Goal: Information Seeking & Learning: Learn about a topic

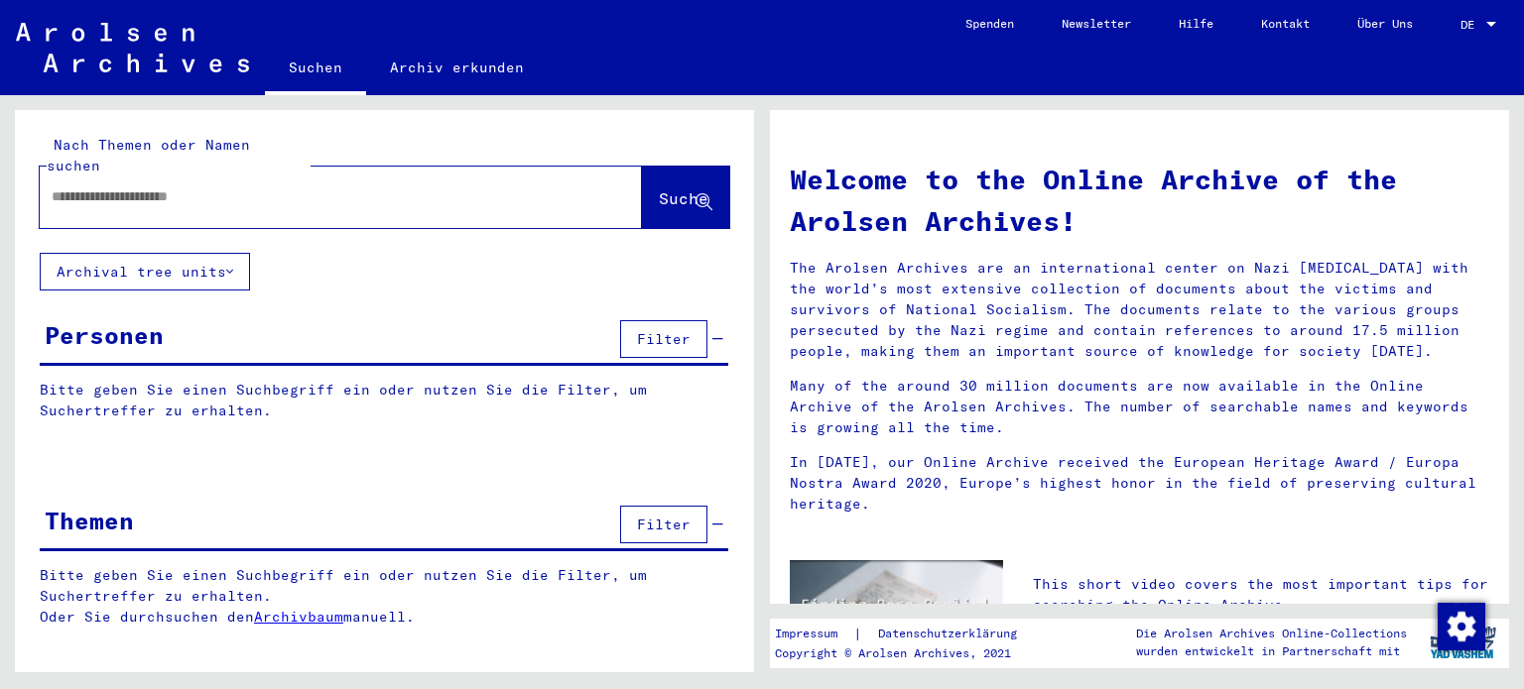
type input "****"
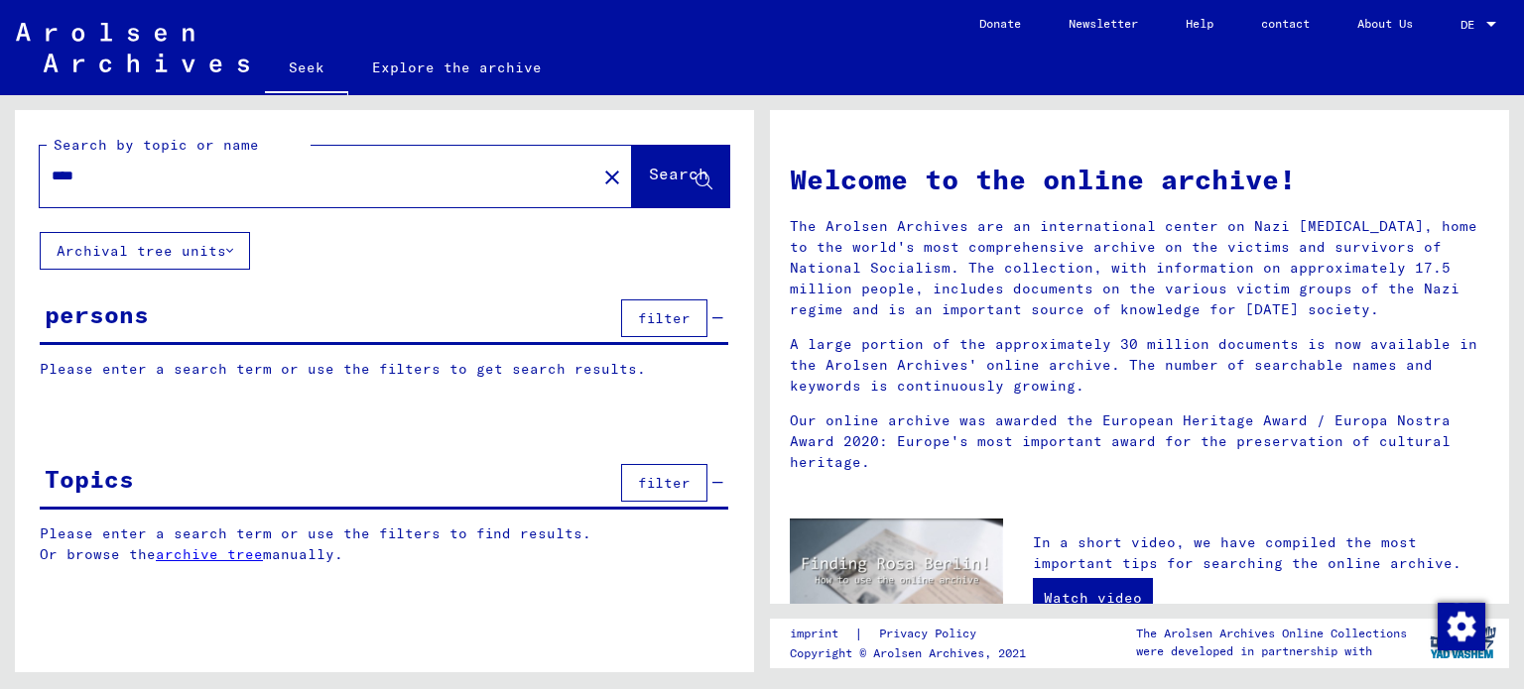
click at [382, 264] on div "Search by topic or name **** close Search Archival tree units persons filter Pl…" at bounding box center [384, 352] width 739 height 485
drag, startPoint x: 316, startPoint y: 314, endPoint x: 274, endPoint y: 330, distance: 45.5
click at [307, 320] on div "persons filter" at bounding box center [384, 320] width 688 height 51
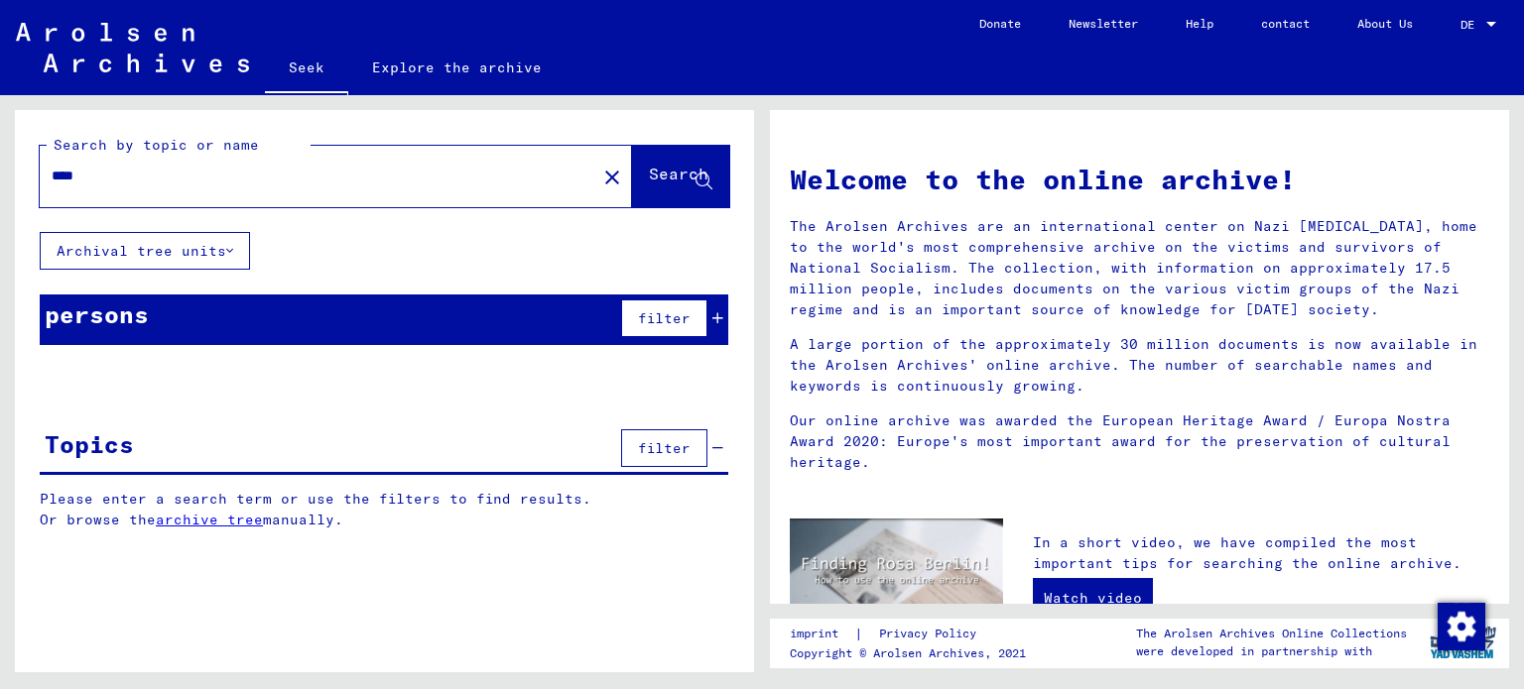
click at [217, 350] on yv-its-grid-expansion-panel "persons filter Please enter a search term or use the filters to get search resu…" at bounding box center [384, 335] width 739 height 80
click at [182, 318] on div "persons filter" at bounding box center [384, 320] width 688 height 51
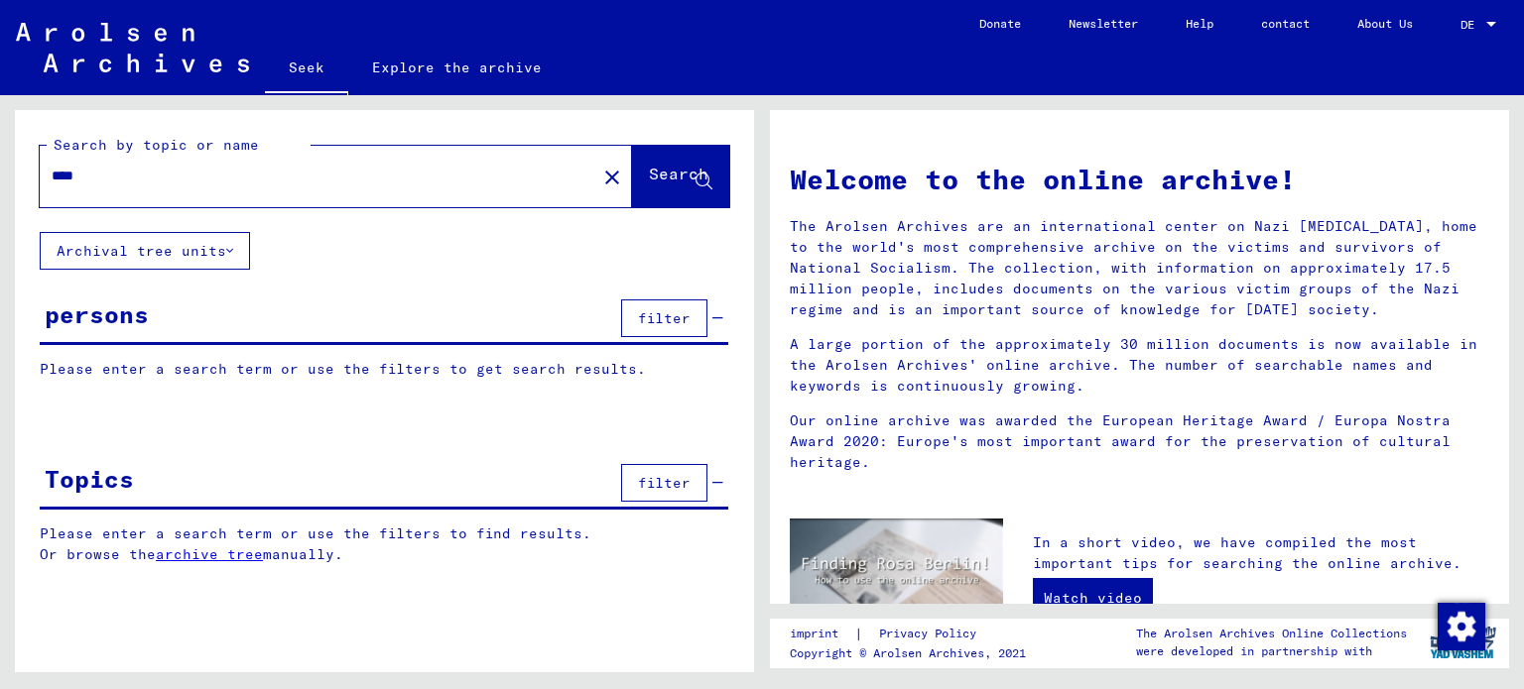
drag, startPoint x: 329, startPoint y: 226, endPoint x: 347, endPoint y: 220, distance: 18.8
click at [339, 223] on div "Search by topic or name **** close Search" at bounding box center [384, 171] width 739 height 122
drag, startPoint x: 1021, startPoint y: 233, endPoint x: 687, endPoint y: 43, distance: 383.9
click at [385, 78] on font "Explore the archive" at bounding box center [457, 68] width 170 height 32
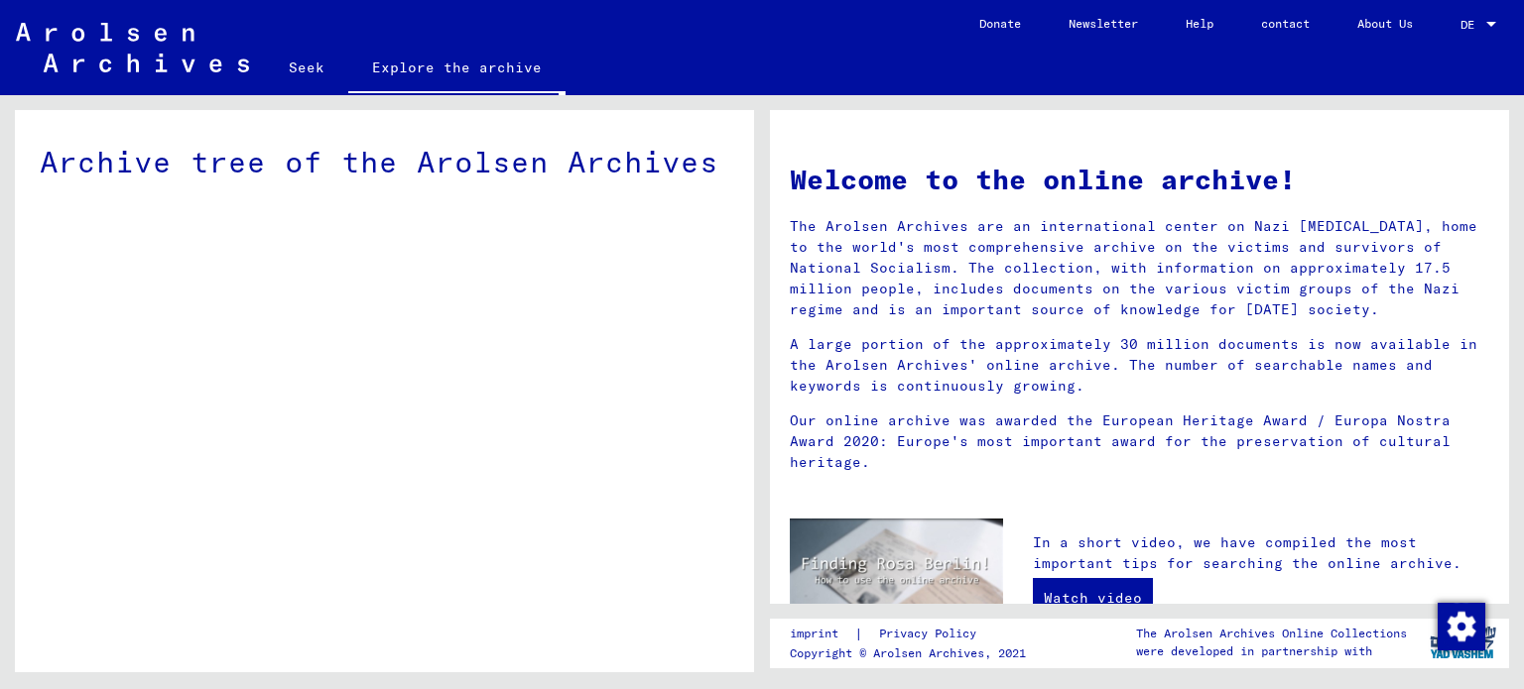
drag, startPoint x: 0, startPoint y: 332, endPoint x: 612, endPoint y: 290, distance: 613.5
click at [13, 331] on div "Archive tree of the Arolsen Archives" at bounding box center [381, 383] width 762 height 577
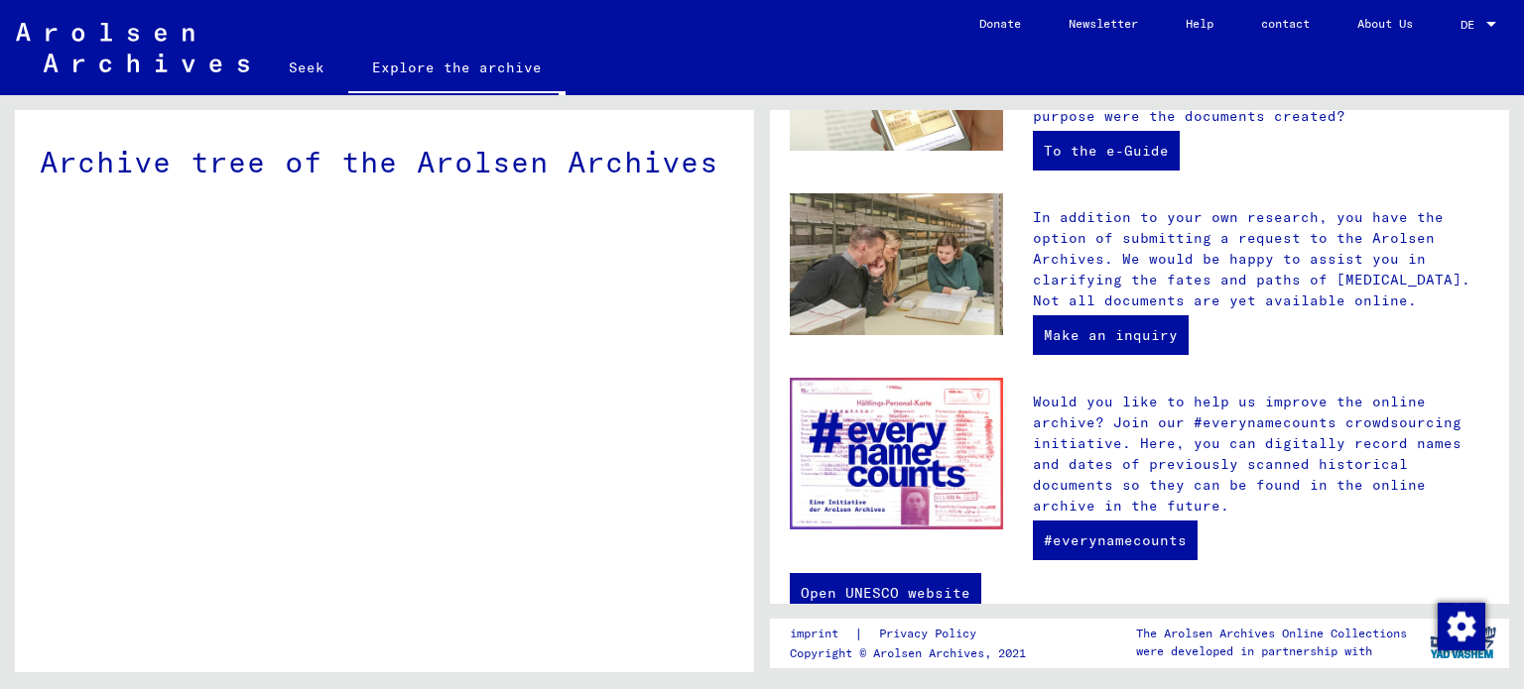
scroll to position [663, 0]
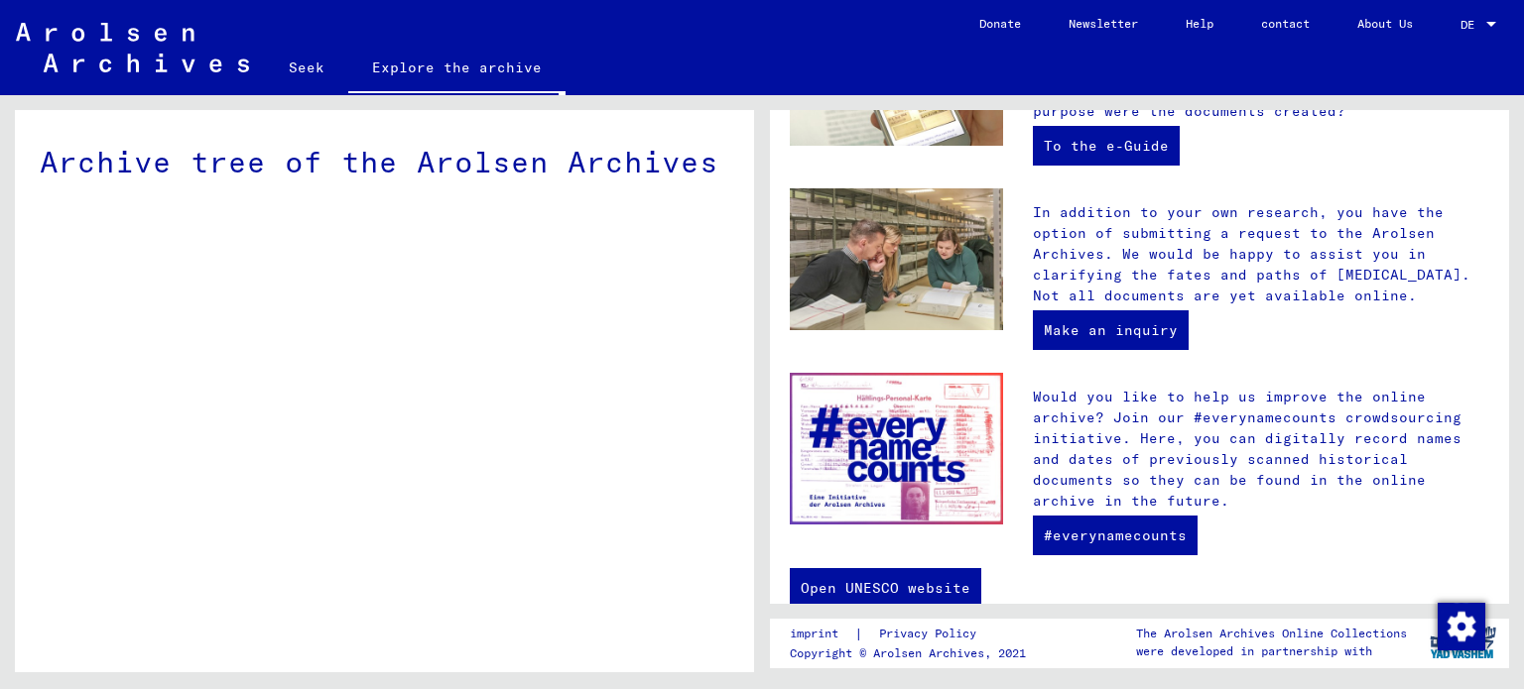
click at [1182, 428] on font "Would you like to help us improve the online archive? Join our #everynamecounts…" at bounding box center [1247, 449] width 429 height 122
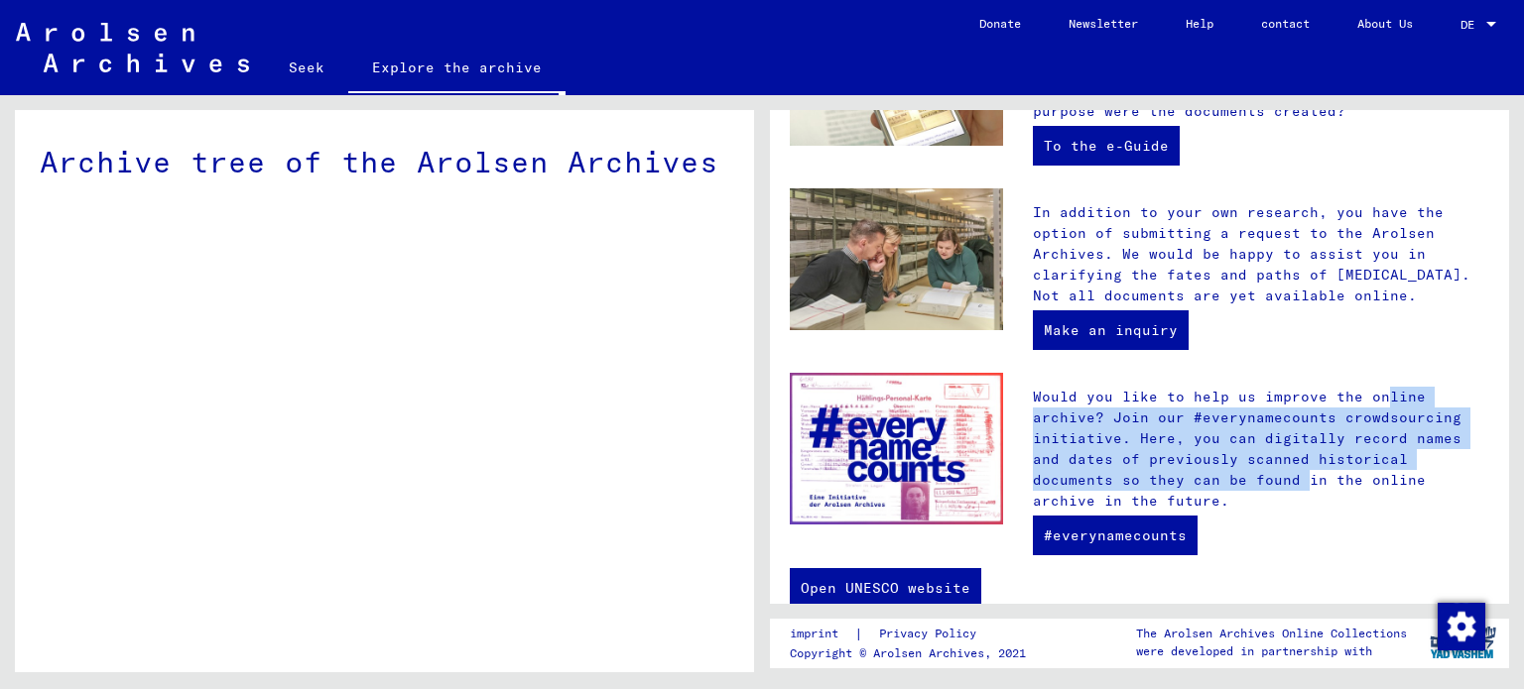
drag, startPoint x: 1218, startPoint y: 358, endPoint x: 1140, endPoint y: 470, distance: 136.8
click at [1148, 471] on div "Welcome to the online archive! The Arolsen Archives are an international center…" at bounding box center [1139, 38] width 699 height 1122
click at [1138, 438] on font "Would you like to help us improve the online archive? Join our #everynamecounts…" at bounding box center [1247, 449] width 429 height 122
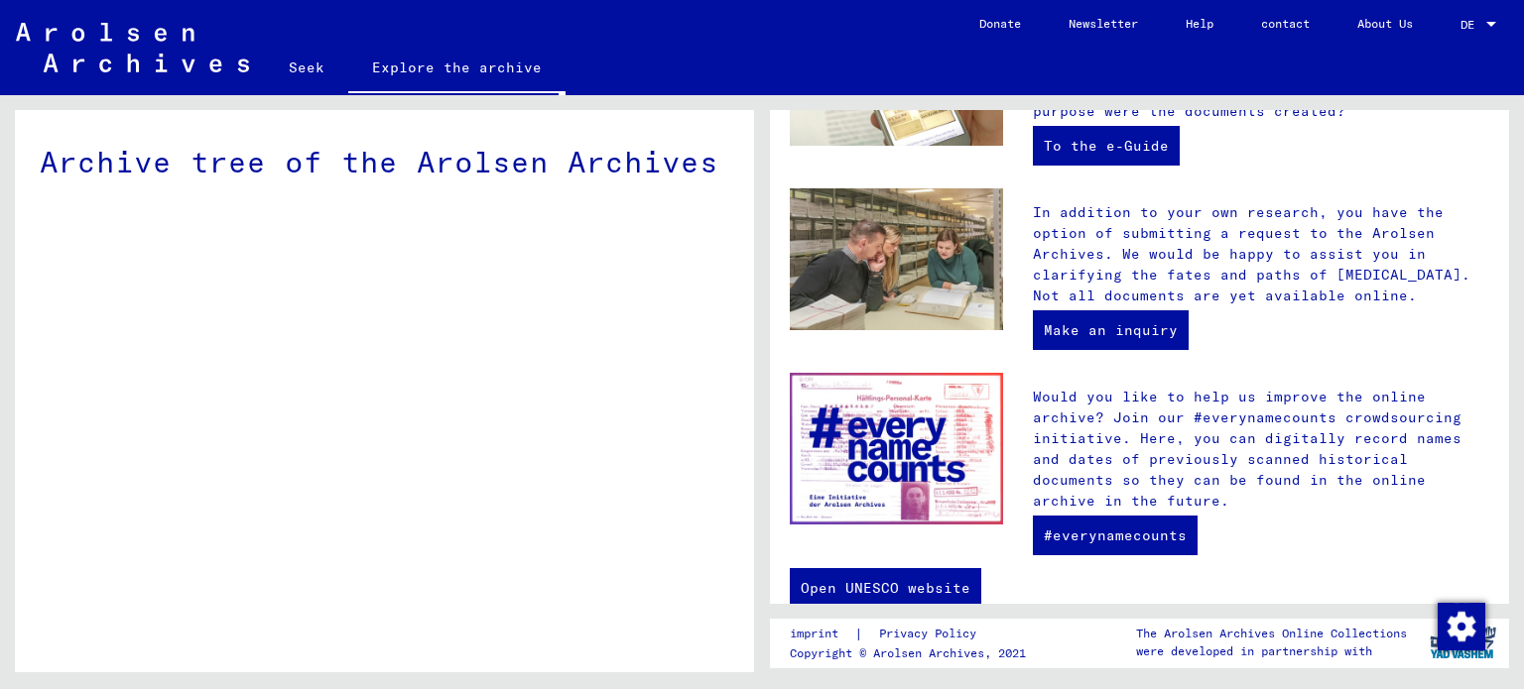
click at [1157, 420] on font "Would you like to help us improve the online archive? Join our #everynamecounts…" at bounding box center [1247, 449] width 429 height 122
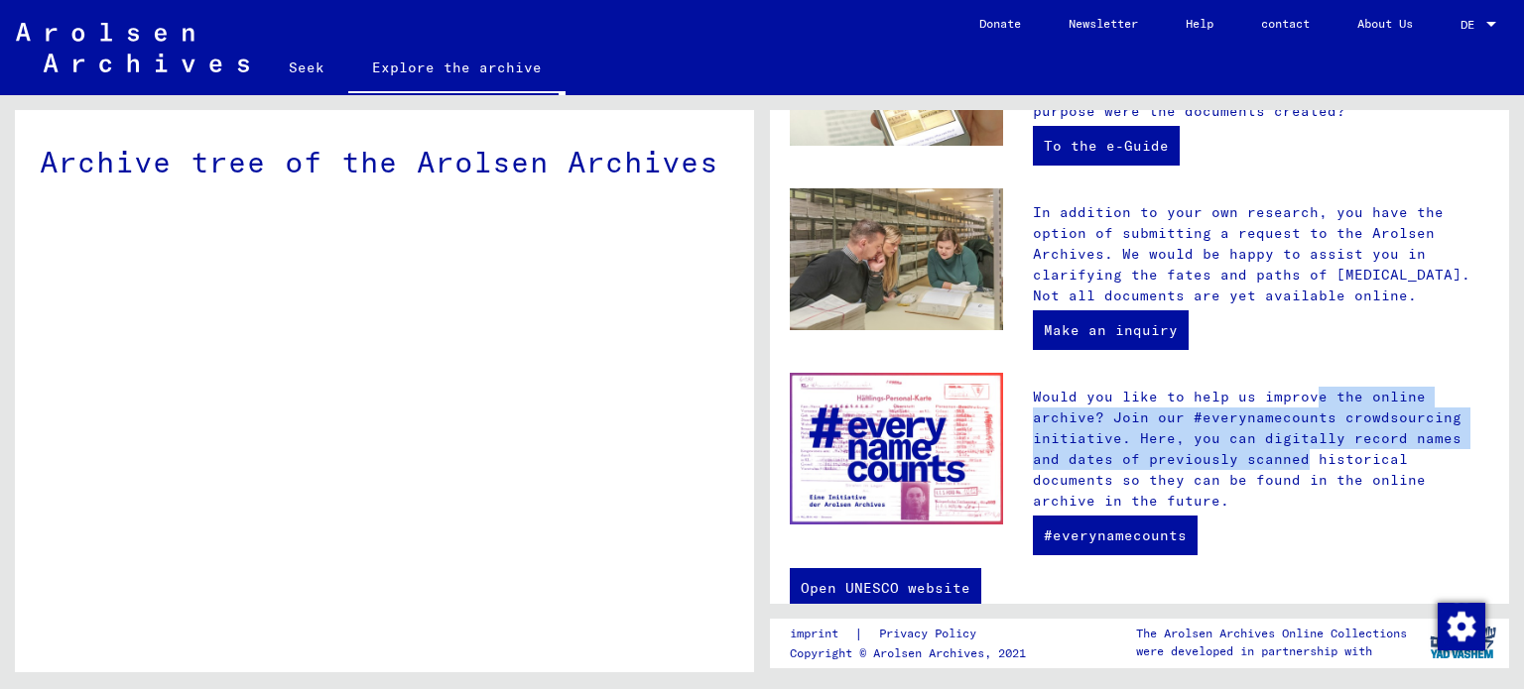
drag, startPoint x: 1155, startPoint y: 404, endPoint x: 1144, endPoint y: 454, distance: 51.8
click at [1144, 454] on p "Would you like to help us improve the online archive? Join our #everynamecounts…" at bounding box center [1261, 449] width 456 height 125
click at [1107, 410] on font "Would you like to help us improve the online archive? Join our #everynamecounts…" at bounding box center [1247, 449] width 429 height 122
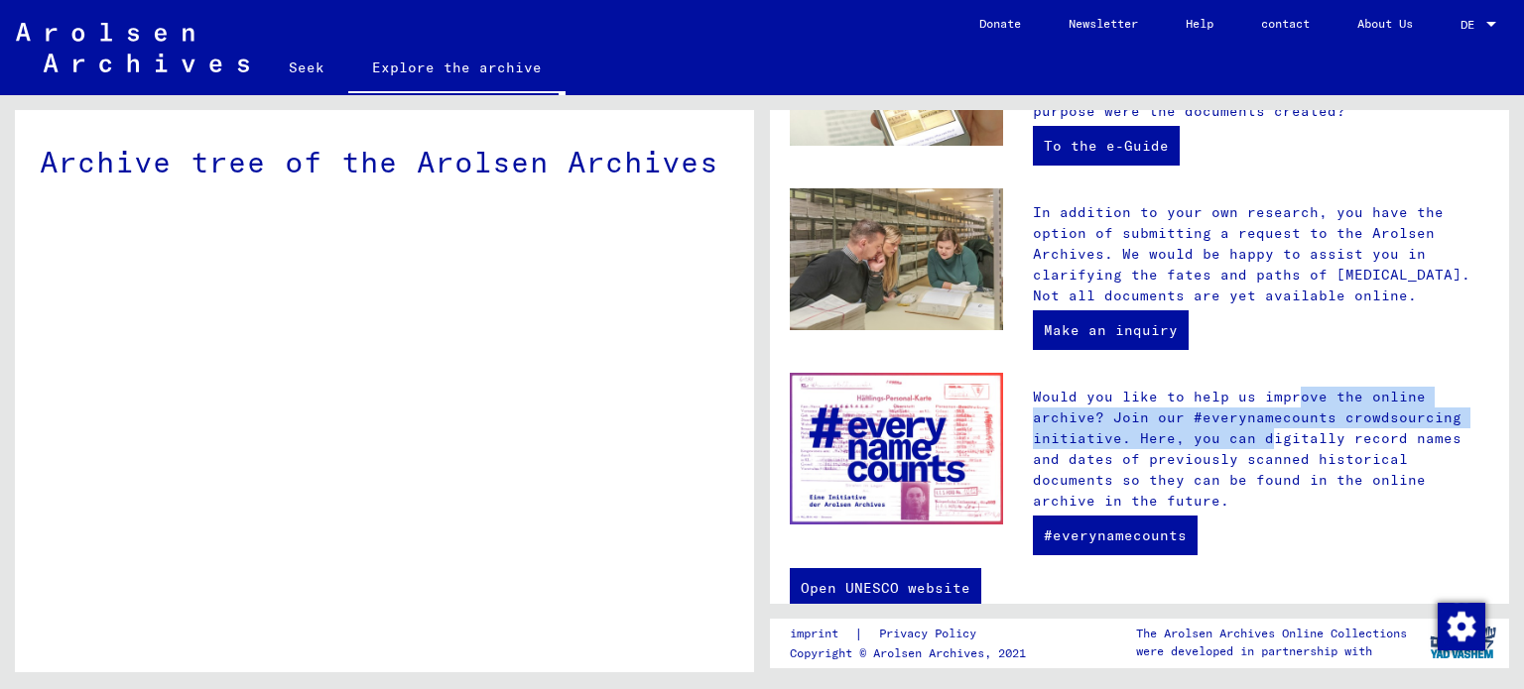
drag, startPoint x: 1135, startPoint y: 380, endPoint x: 1104, endPoint y: 431, distance: 60.1
click at [1111, 430] on div "Would you like to help us improve the online archive? Join our #everynamecounts…" at bounding box center [1261, 460] width 486 height 174
click at [1086, 431] on font "Would you like to help us improve the online archive? Join our #everynamecounts…" at bounding box center [1247, 449] width 429 height 122
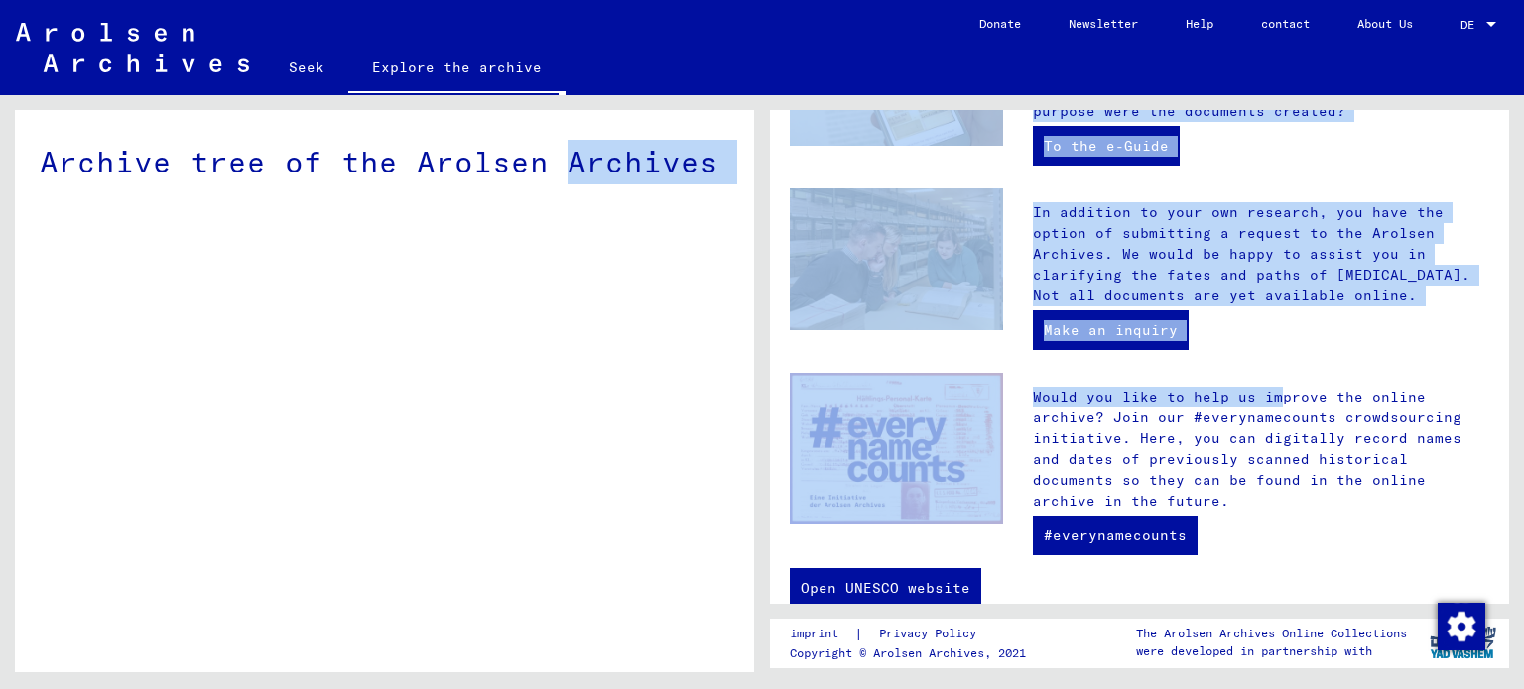
drag, startPoint x: 1095, startPoint y: 431, endPoint x: 545, endPoint y: 514, distance: 556.6
click at [546, 95] on div "Archive tree of the Arolsen Archives Welcome to the online archive! The Arolsen…" at bounding box center [762, 95] width 1524 height 0
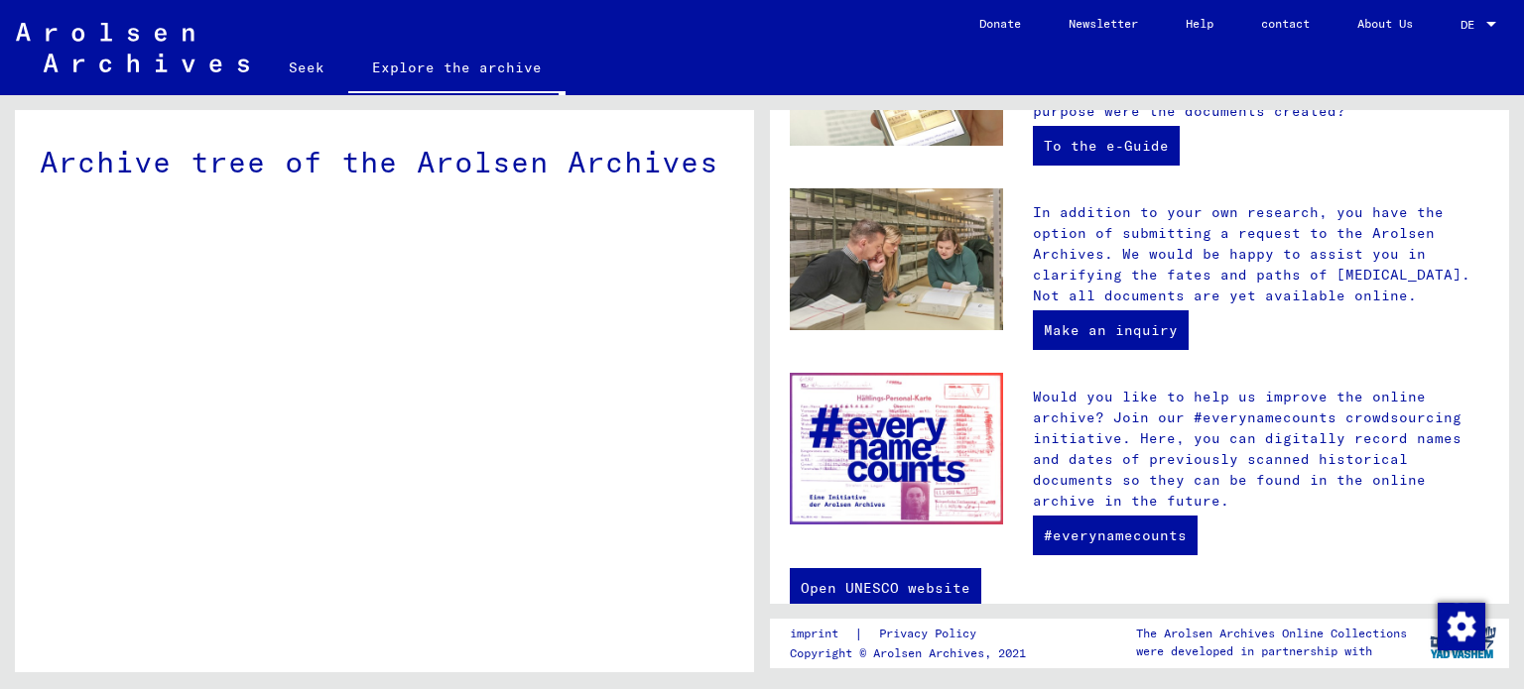
click at [509, 491] on div "Archive tree of the Arolsen Archives" at bounding box center [384, 398] width 739 height 577
drag, startPoint x: 523, startPoint y: 518, endPoint x: 455, endPoint y: 368, distance: 164.3
click at [438, 263] on div "Archive tree of the Arolsen Archives" at bounding box center [384, 398] width 739 height 577
